Goal: Navigation & Orientation: Find specific page/section

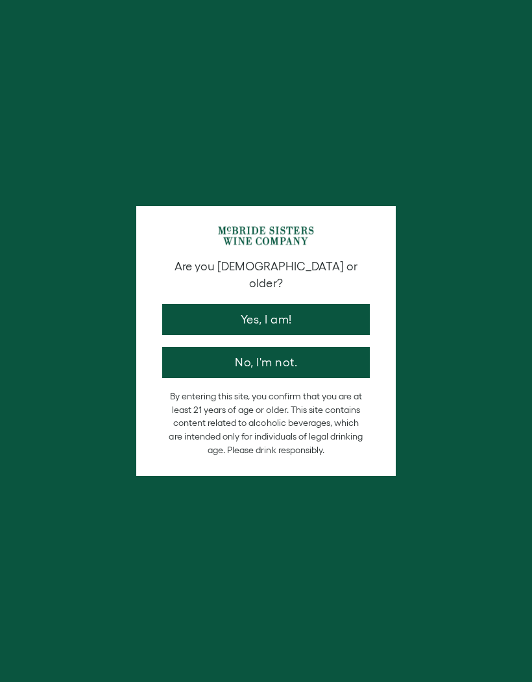
click at [158, 306] on div "Are you [DEMOGRAPHIC_DATA] or older? Yes, I am! No, I'm not." at bounding box center [266, 318] width 221 height 120
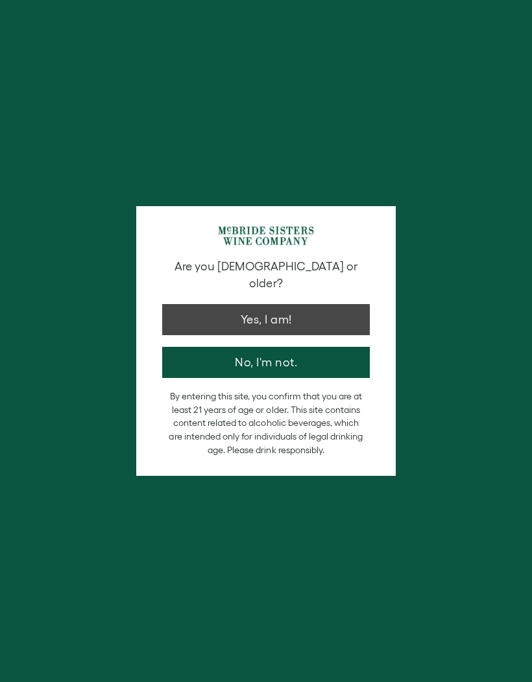
click at [165, 304] on button "Yes, I am!" at bounding box center [266, 319] width 208 height 31
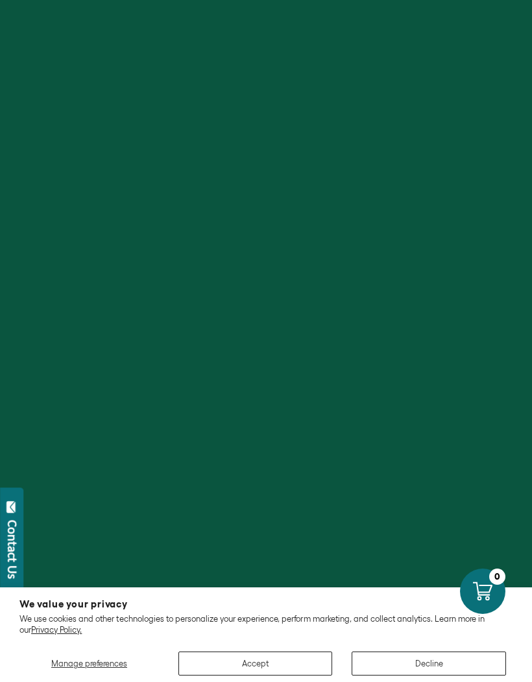
click at [429, 653] on button "Decline" at bounding box center [429, 664] width 154 height 24
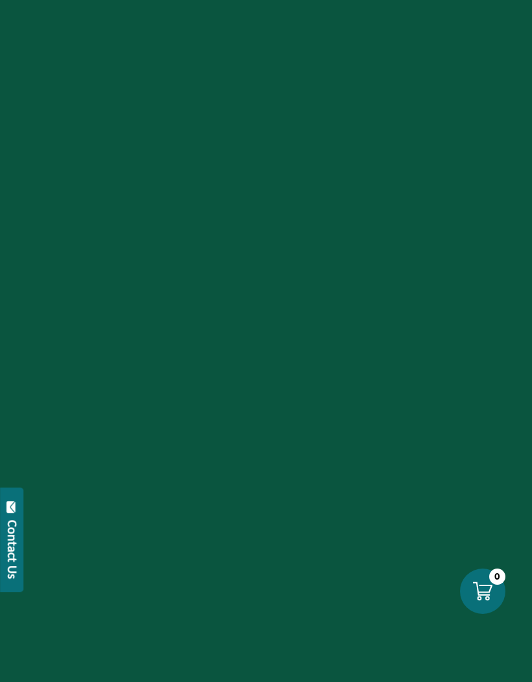
click at [427, 671] on p "McBride Sisters Wine Company was founded by sisters, Robin McBride and Andréa M…" at bounding box center [266, 676] width 457 height 67
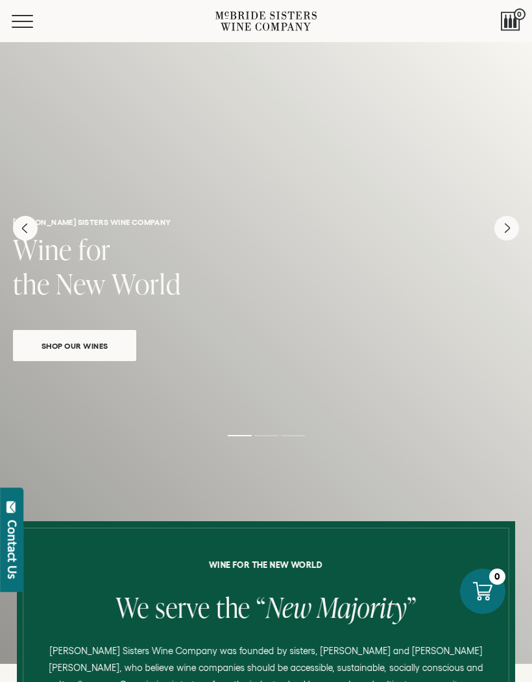
click at [29, 27] on span "Mobile Menu Trigger" at bounding box center [22, 27] width 21 height 1
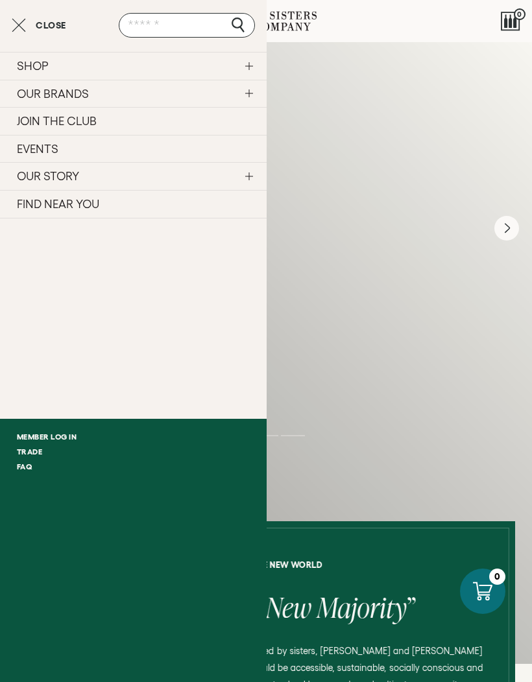
click at [193, 208] on link "FIND NEAR YOU" at bounding box center [133, 204] width 267 height 29
